Goal: Transaction & Acquisition: Download file/media

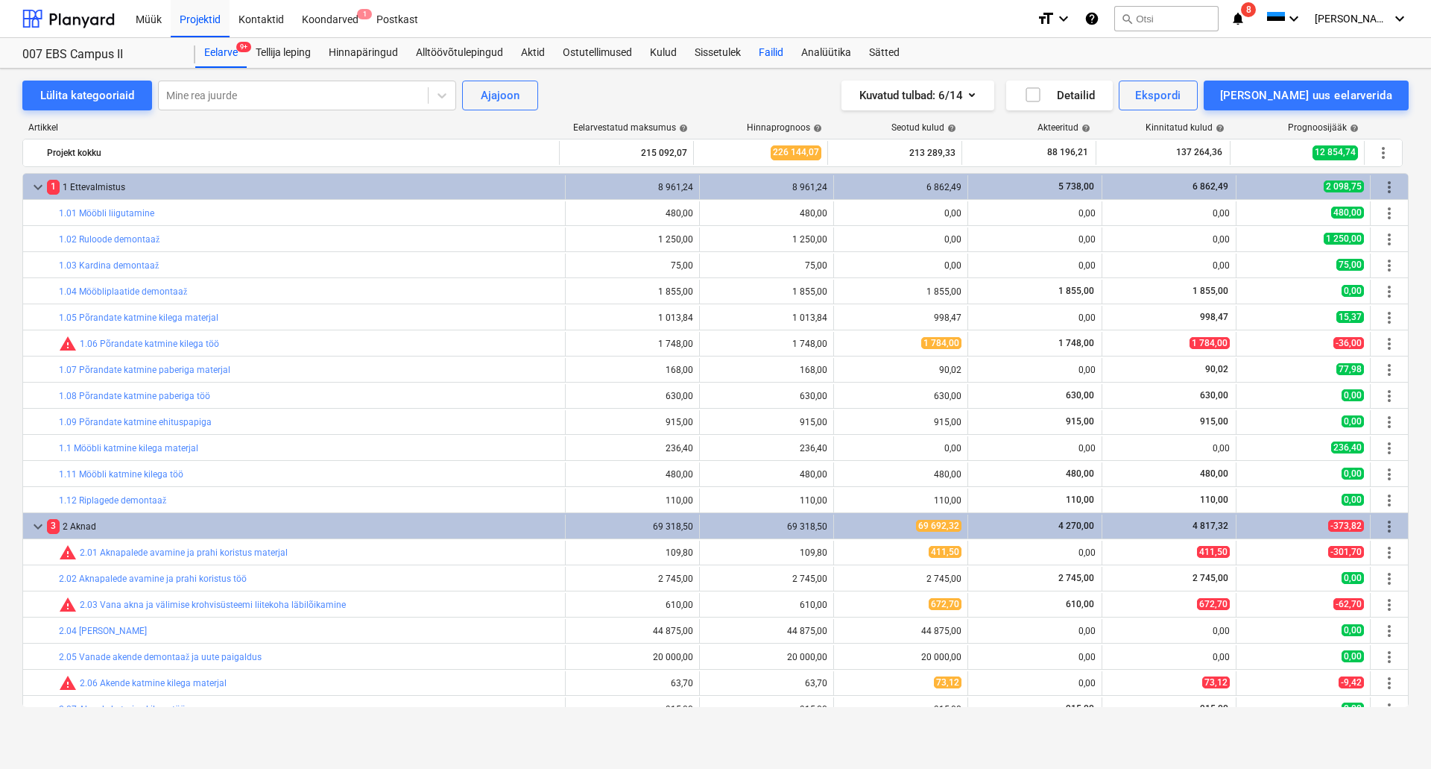
click at [776, 54] on div "Failid" at bounding box center [771, 53] width 42 height 30
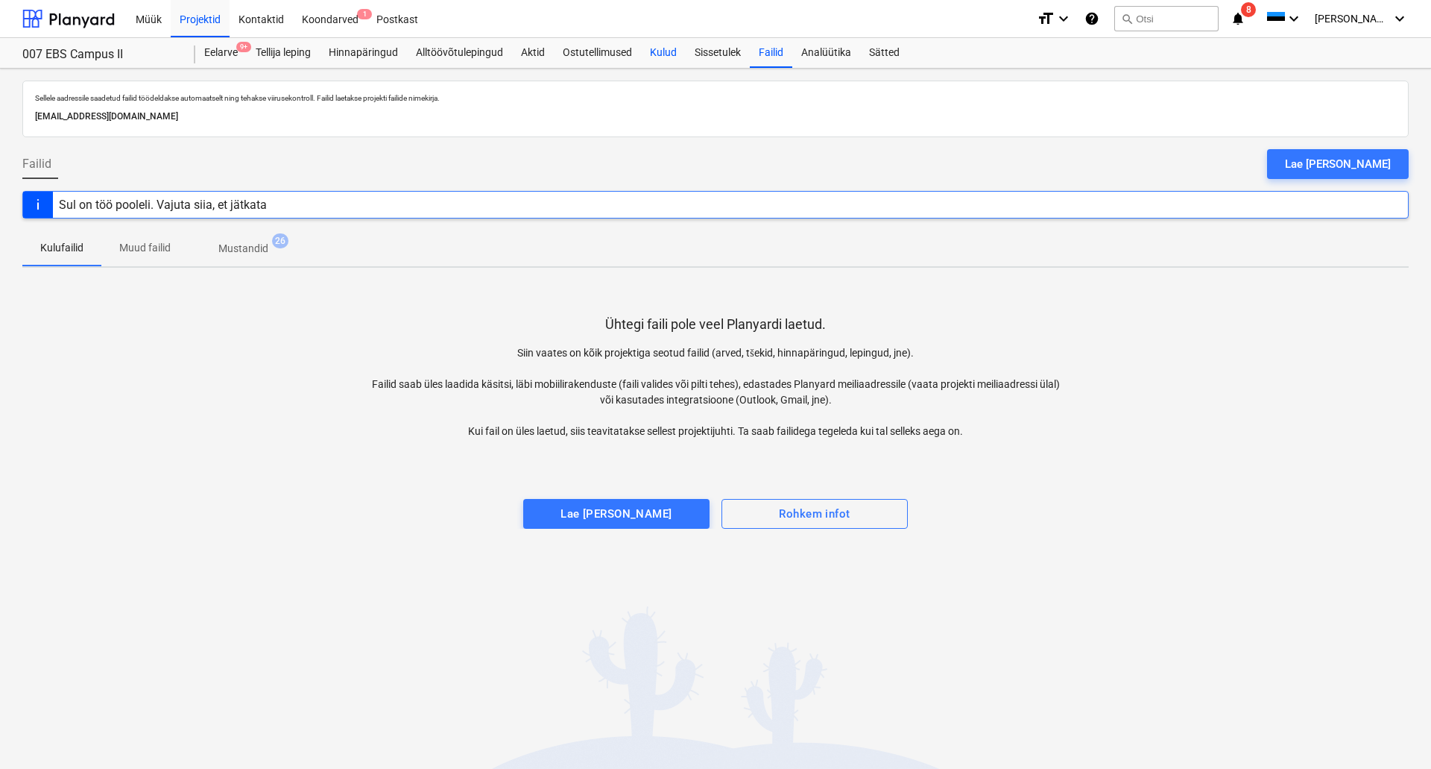
click at [667, 48] on div "Kulud" at bounding box center [663, 53] width 45 height 30
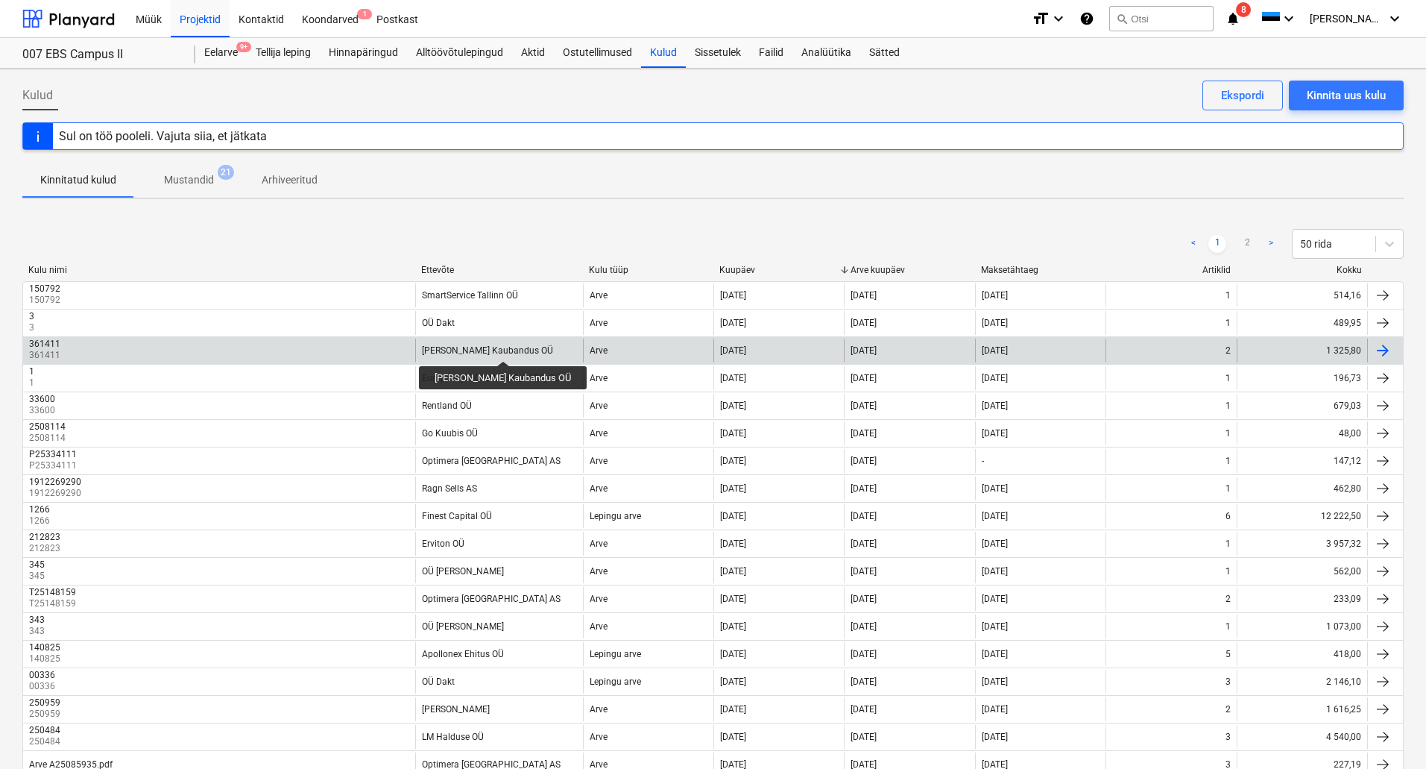
click at [480, 347] on div "[PERSON_NAME] Kaubandus OÜ" at bounding box center [487, 350] width 131 height 10
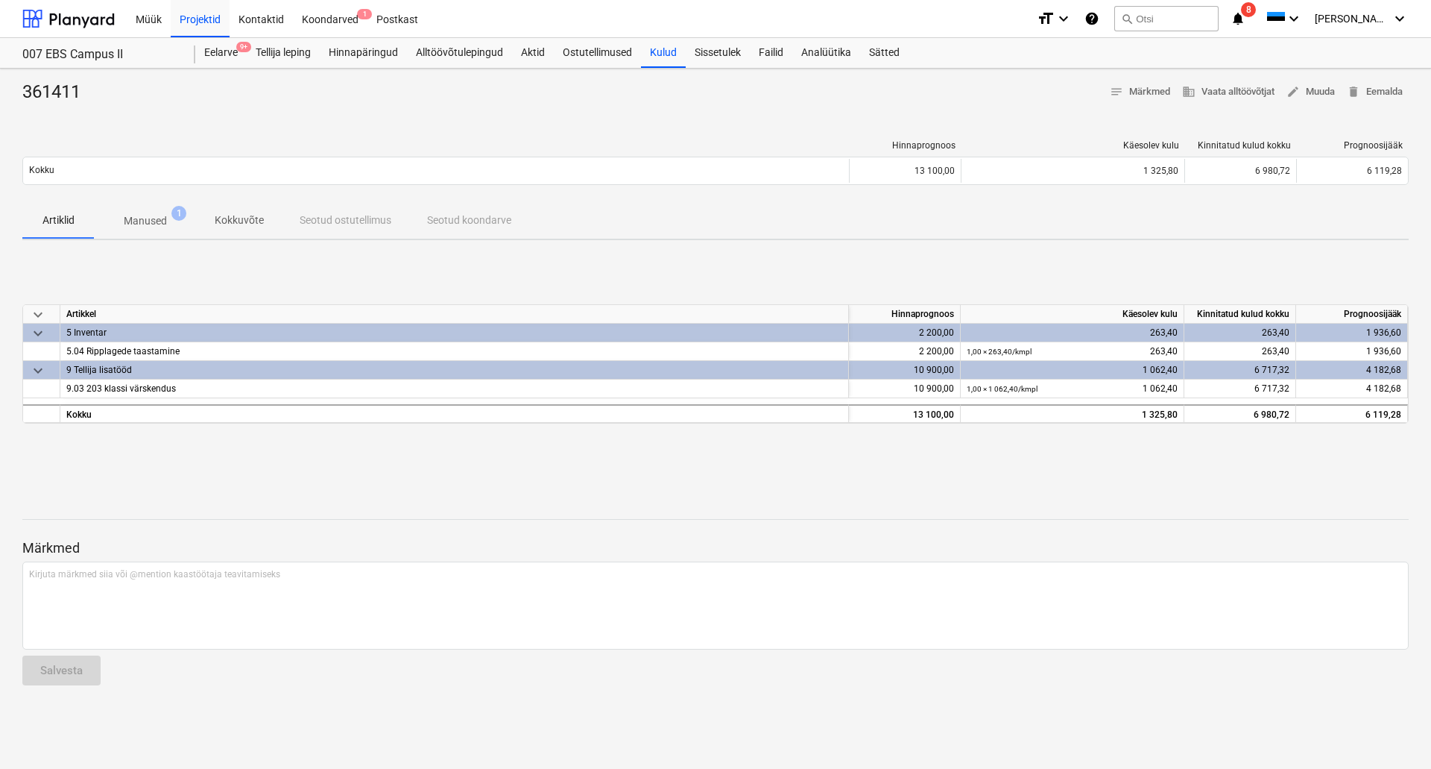
click at [153, 224] on p "Manused" at bounding box center [145, 221] width 43 height 16
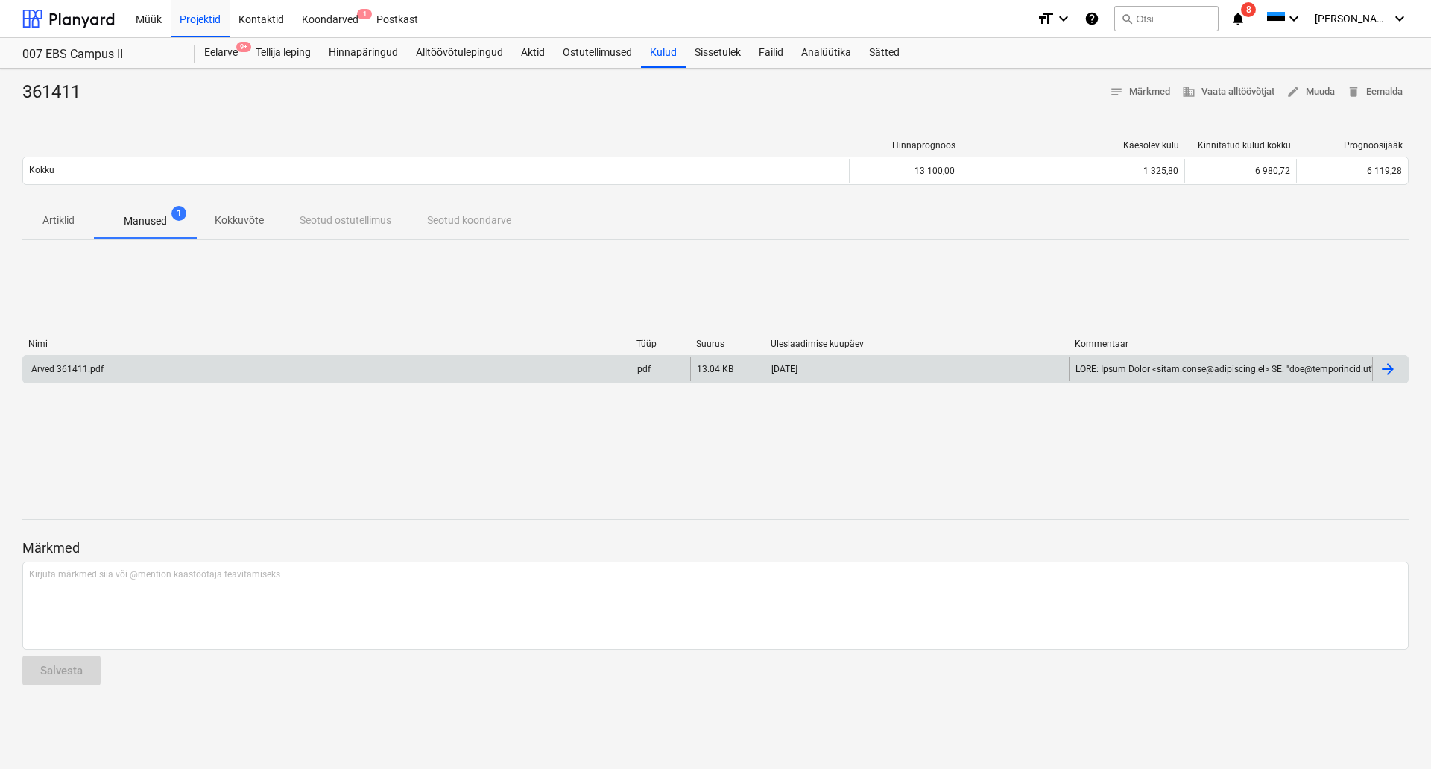
click at [144, 371] on div "Arved 361411.pdf" at bounding box center [327, 369] width 608 height 24
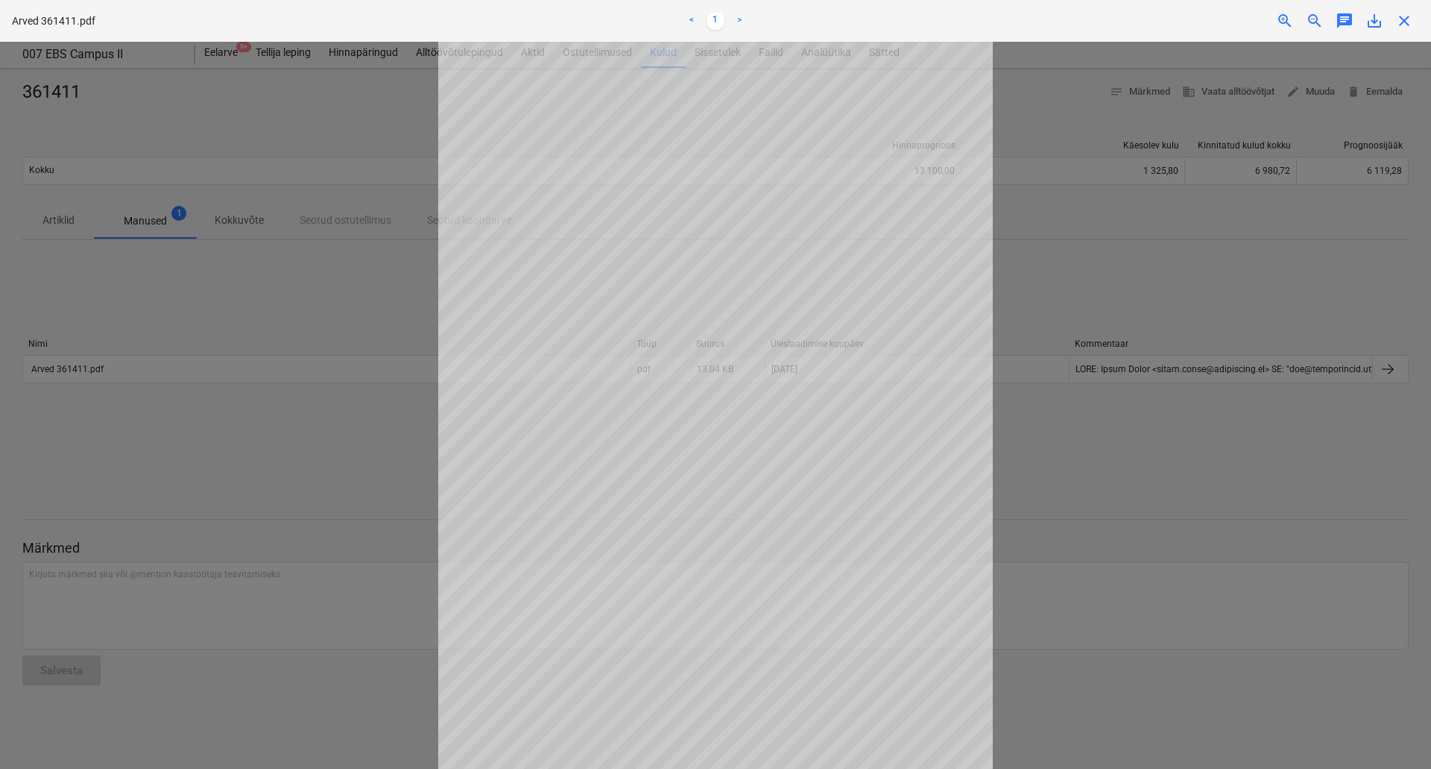
click at [1370, 17] on span "save_alt" at bounding box center [1375, 21] width 18 height 18
